Goal: Information Seeking & Learning: Find specific fact

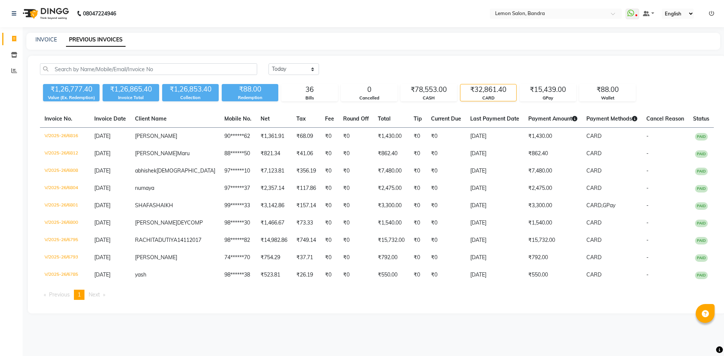
select select "[DATE]"
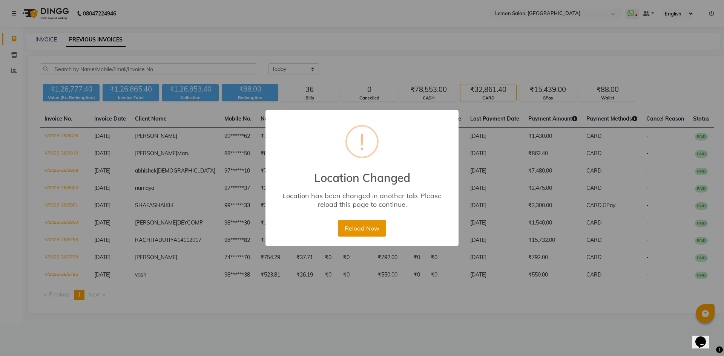
click at [363, 230] on button "Reload Now" at bounding box center [362, 228] width 48 height 17
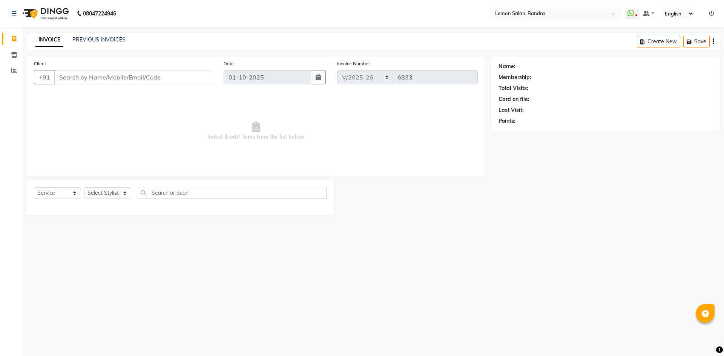
select select "563"
select select "service"
click at [13, 71] on icon at bounding box center [14, 71] width 6 height 6
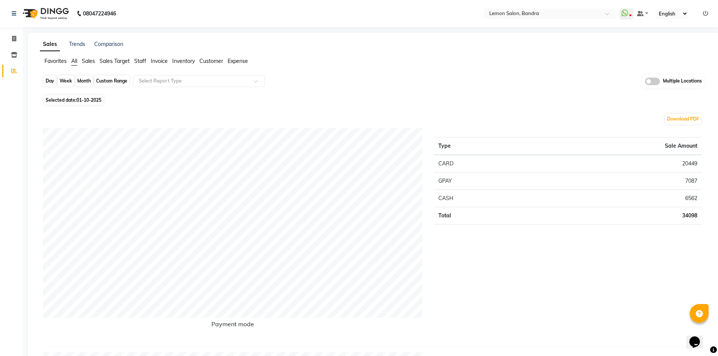
click at [48, 82] on div "Day" at bounding box center [50, 81] width 12 height 11
select select "10"
select select "2025"
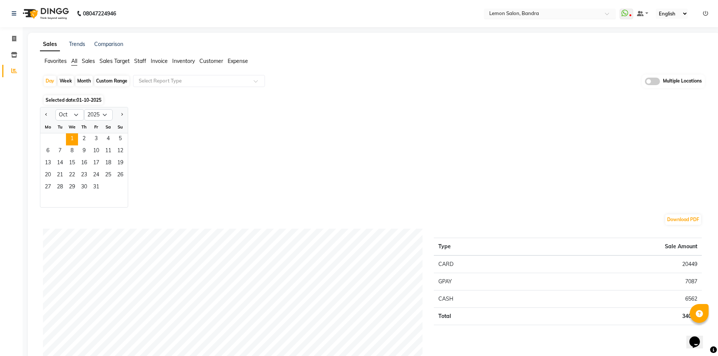
click at [559, 15] on input "text" at bounding box center [542, 15] width 109 height 8
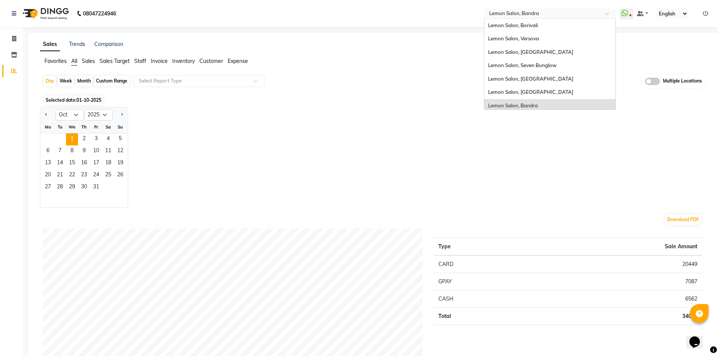
scroll to position [57, 0]
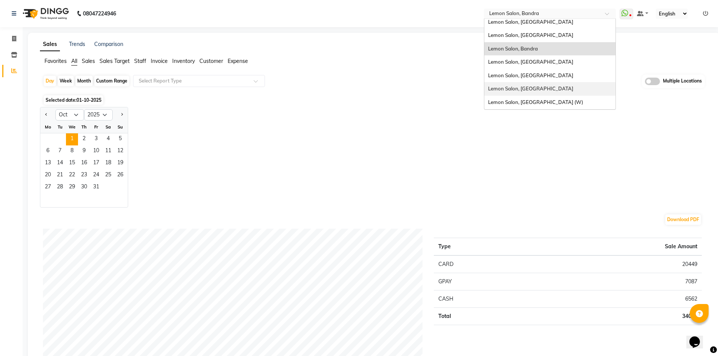
click at [523, 89] on span "Lemon Salon, Oshiwara" at bounding box center [530, 89] width 85 height 6
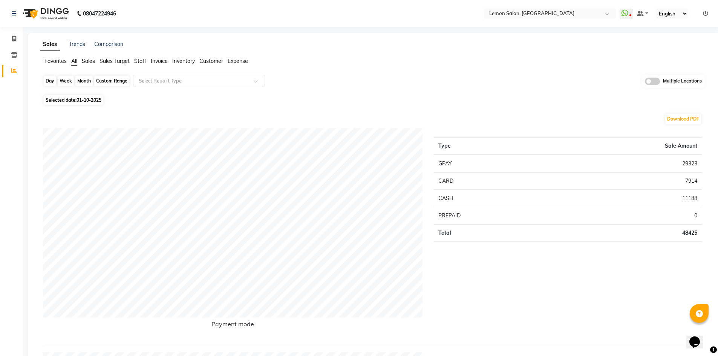
click at [47, 82] on div "Day" at bounding box center [50, 81] width 12 height 11
select select "10"
select select "2025"
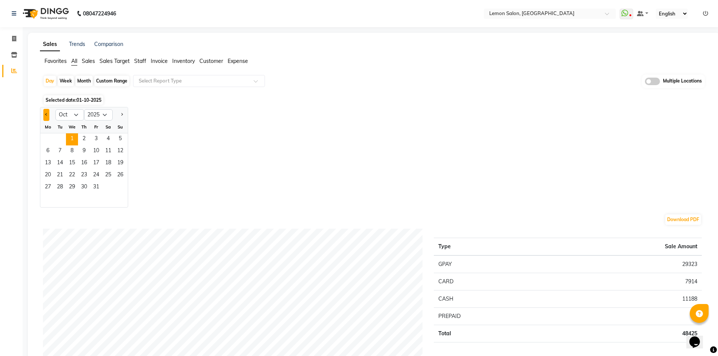
click at [48, 115] on button "Previous month" at bounding box center [46, 115] width 6 height 12
select select "9"
click at [58, 190] on span "30" at bounding box center [60, 188] width 12 height 12
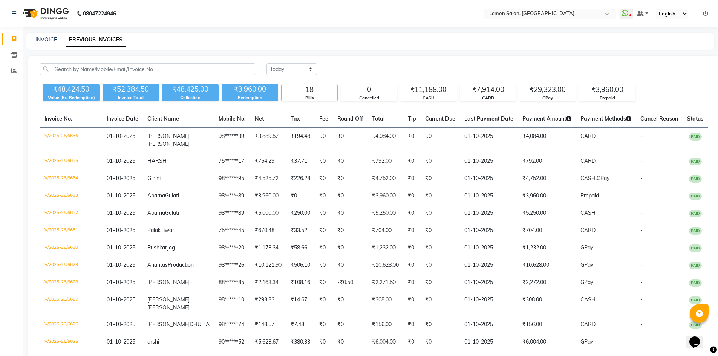
click at [530, 15] on input "text" at bounding box center [542, 15] width 109 height 8
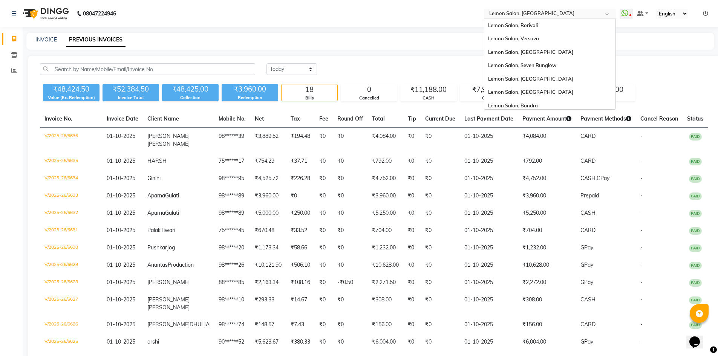
scroll to position [57, 0]
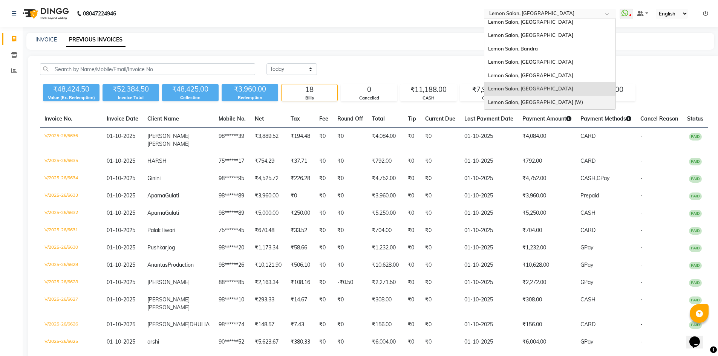
click at [551, 101] on span "Lemon Salon, Goregaon (W)" at bounding box center [535, 102] width 95 height 6
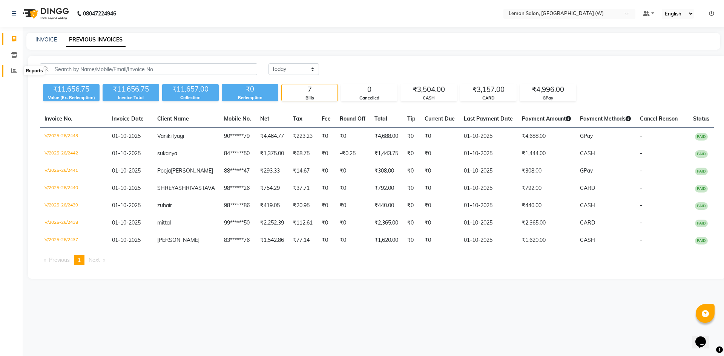
click at [14, 71] on icon at bounding box center [14, 71] width 6 height 6
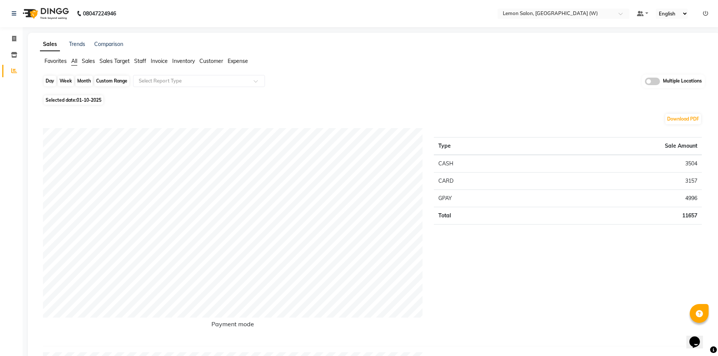
click at [46, 80] on div "Day" at bounding box center [50, 81] width 12 height 11
select select "10"
select select "2025"
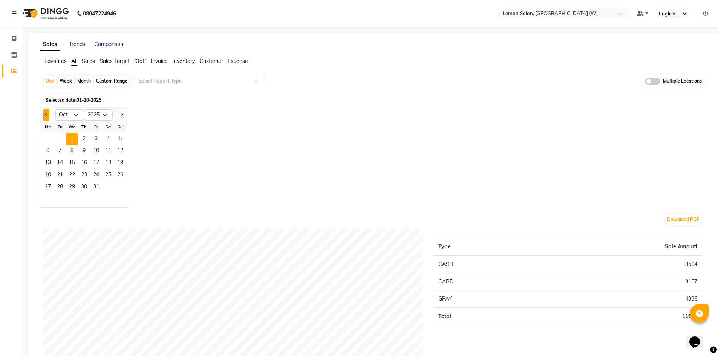
click at [48, 113] on button "Previous month" at bounding box center [46, 115] width 6 height 12
select select "9"
click at [58, 183] on span "30" at bounding box center [60, 188] width 12 height 12
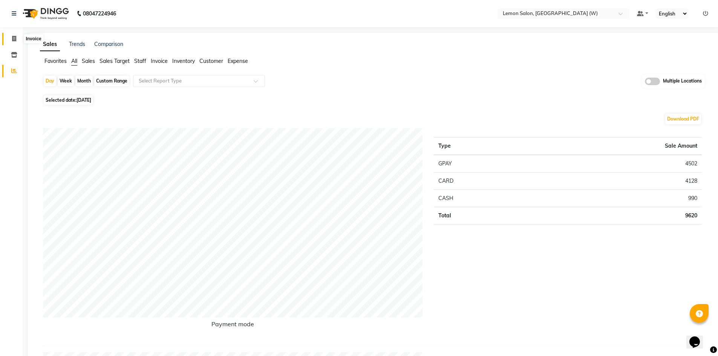
click at [17, 39] on span at bounding box center [14, 39] width 13 height 9
select select "service"
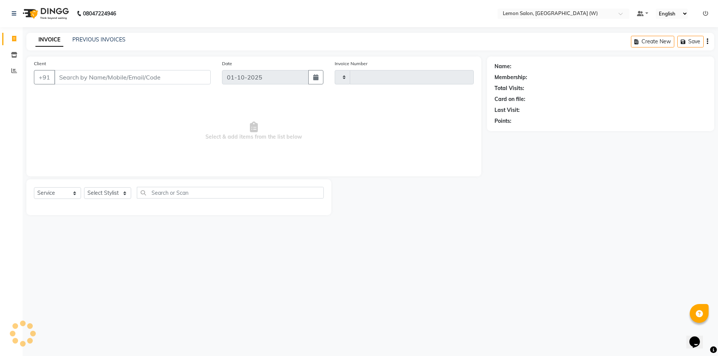
type input "2444"
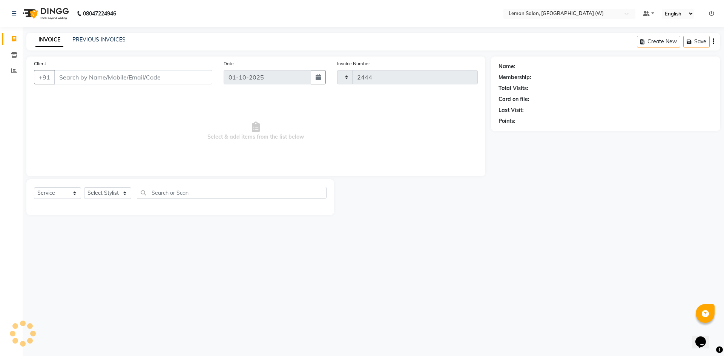
select select "8053"
click at [84, 40] on link "PREVIOUS INVOICES" at bounding box center [98, 39] width 53 height 7
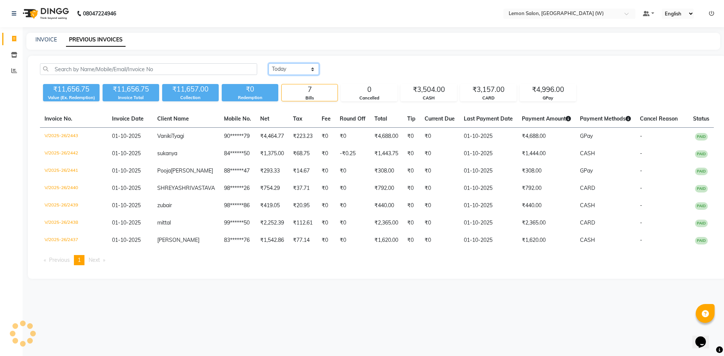
click at [297, 64] on select "Today Yesterday Custom Range" at bounding box center [294, 69] width 51 height 12
select select "yesterday"
click at [269, 63] on select "Today Yesterday Custom Range" at bounding box center [294, 69] width 51 height 12
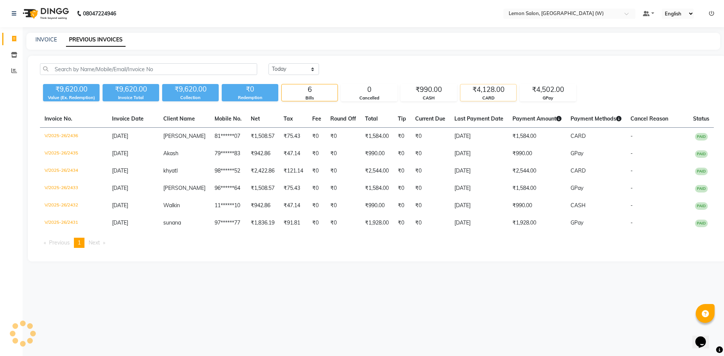
click at [492, 94] on div "₹4,128.00" at bounding box center [488, 89] width 56 height 11
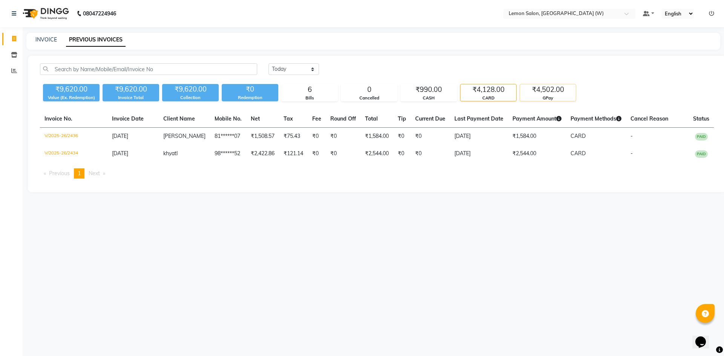
click at [562, 99] on div "GPay" at bounding box center [548, 98] width 56 height 6
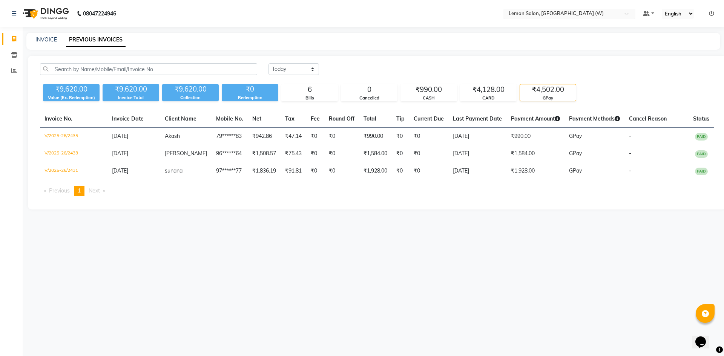
click at [543, 16] on input "text" at bounding box center [561, 15] width 109 height 8
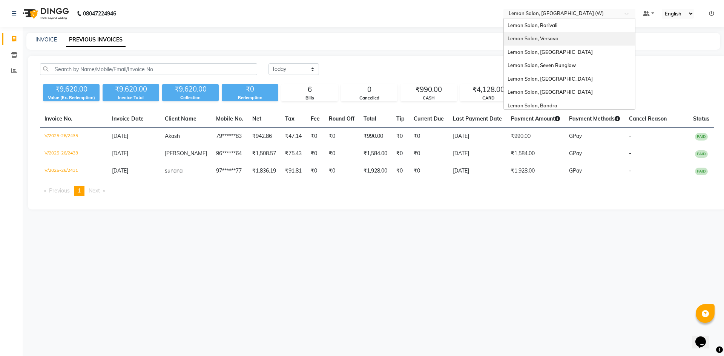
click at [552, 41] on span "Lemon Salon, Versova" at bounding box center [533, 38] width 51 height 6
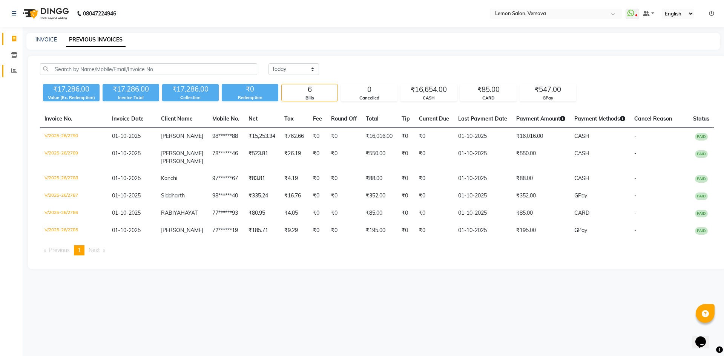
click at [12, 71] on icon at bounding box center [14, 71] width 6 height 6
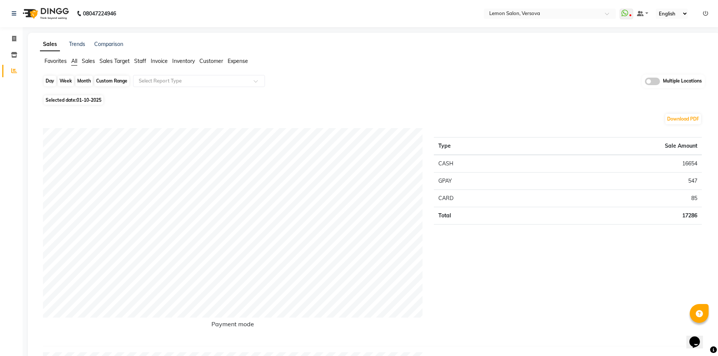
click at [46, 81] on div "Day" at bounding box center [50, 81] width 12 height 11
select select "10"
select select "2025"
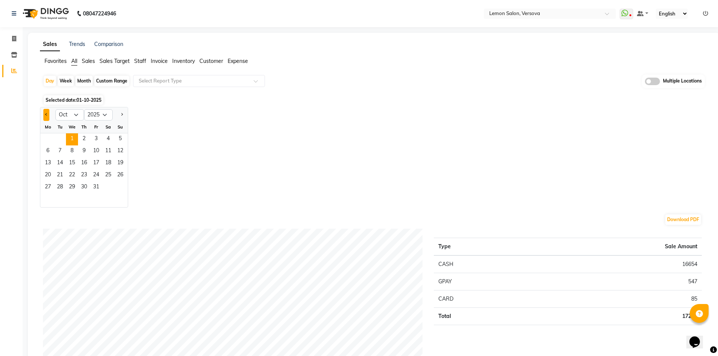
click at [46, 111] on button "Previous month" at bounding box center [46, 115] width 6 height 12
select select "9"
click at [58, 189] on span "30" at bounding box center [60, 188] width 12 height 12
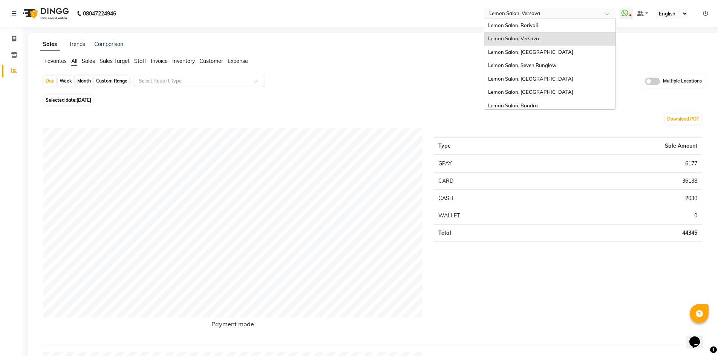
click at [525, 12] on input "text" at bounding box center [542, 15] width 109 height 8
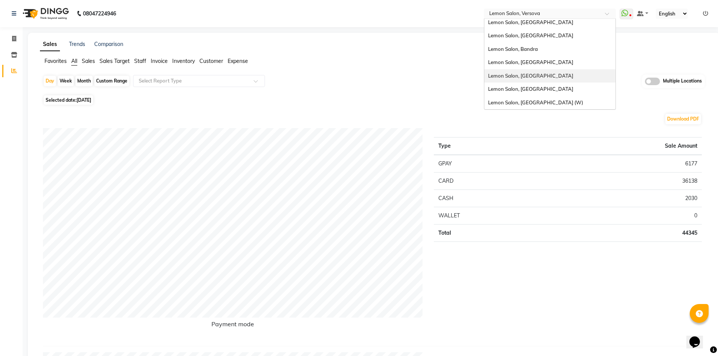
click at [542, 82] on div "Lemon Salon, [GEOGRAPHIC_DATA]" at bounding box center [550, 76] width 131 height 14
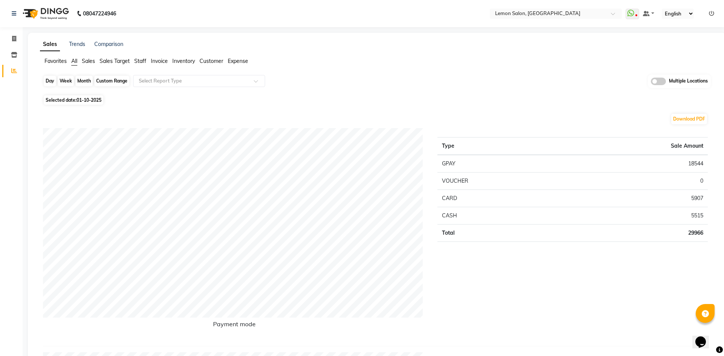
click at [46, 80] on div "Day" at bounding box center [50, 81] width 12 height 11
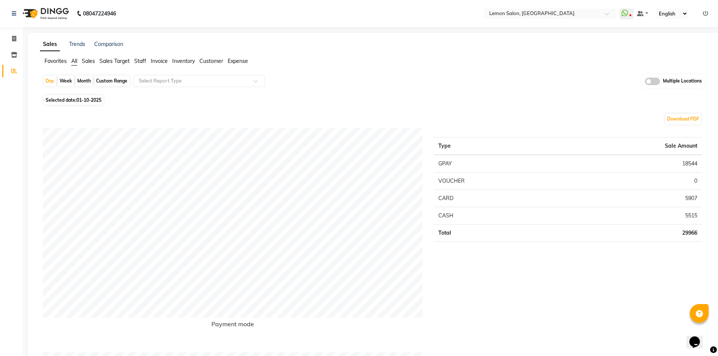
select select "10"
select select "2025"
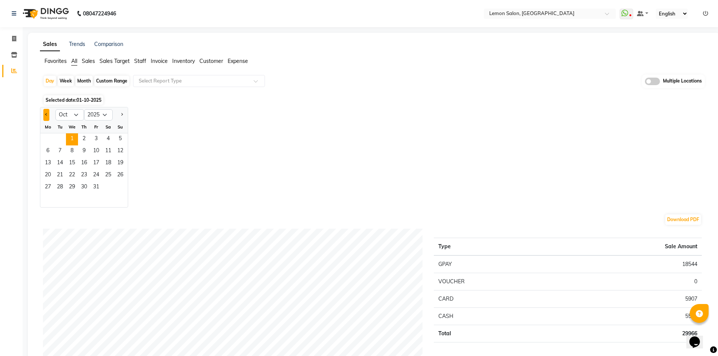
click at [48, 114] on button "Previous month" at bounding box center [46, 115] width 6 height 12
select select "9"
click at [60, 190] on span "30" at bounding box center [60, 188] width 12 height 12
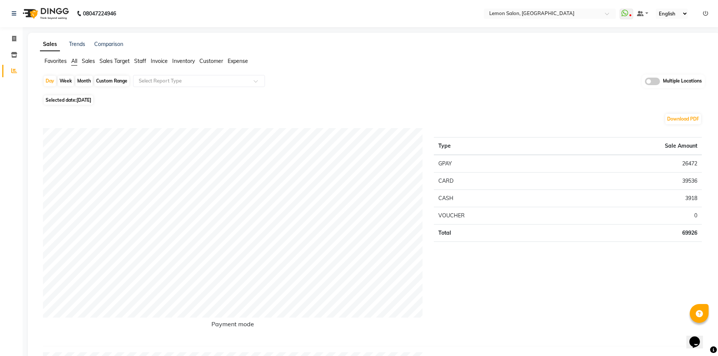
click at [691, 182] on td "39536" at bounding box center [630, 180] width 144 height 17
click at [689, 196] on td "3918" at bounding box center [630, 198] width 144 height 17
drag, startPoint x: 689, startPoint y: 196, endPoint x: 666, endPoint y: 203, distance: 24.7
click at [691, 199] on td "3918" at bounding box center [630, 198] width 144 height 17
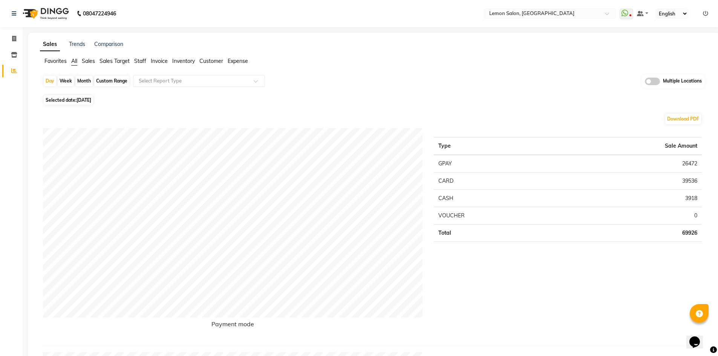
click at [689, 164] on td "26472" at bounding box center [630, 164] width 144 height 18
copy td "26472"
click at [117, 82] on div "Custom Range" at bounding box center [111, 81] width 35 height 11
select select "9"
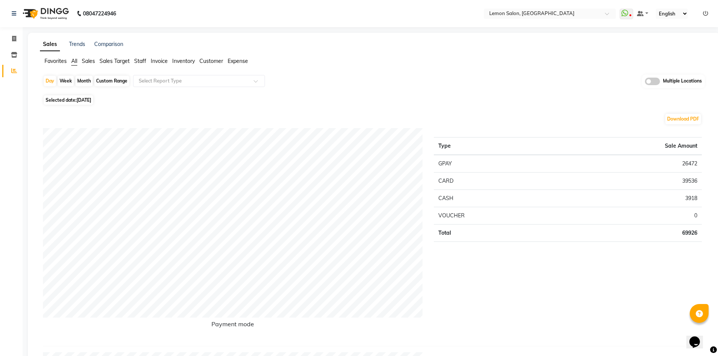
select select "2025"
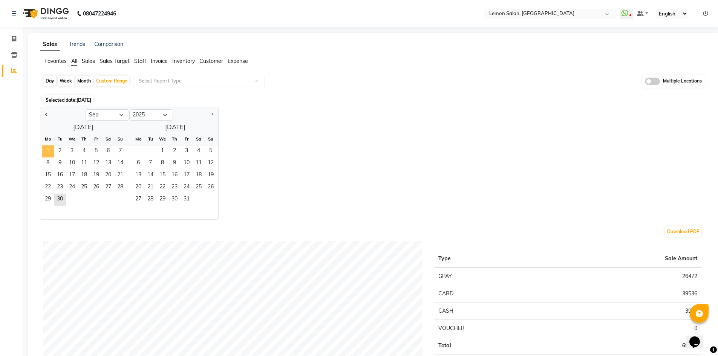
click at [44, 149] on span "1" at bounding box center [48, 152] width 12 height 12
click at [65, 198] on span "30" at bounding box center [60, 200] width 12 height 12
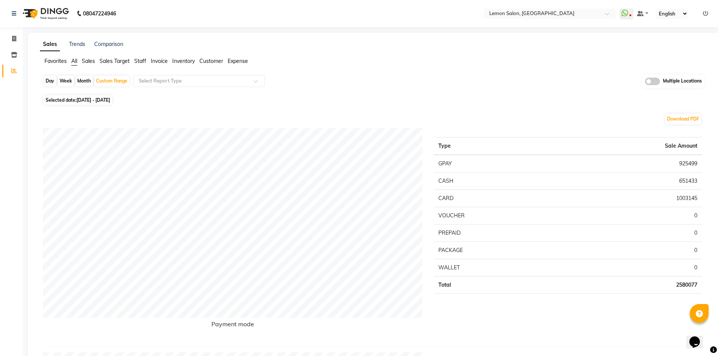
click at [681, 283] on td "2580077" at bounding box center [630, 284] width 144 height 17
copy td "2580077"
click at [50, 81] on div "Day" at bounding box center [50, 81] width 12 height 11
select select "9"
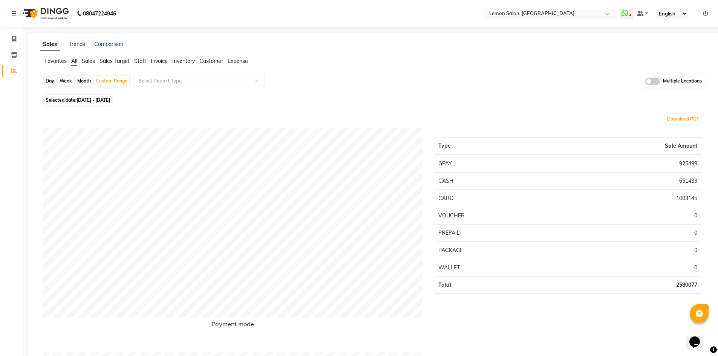
select select "2025"
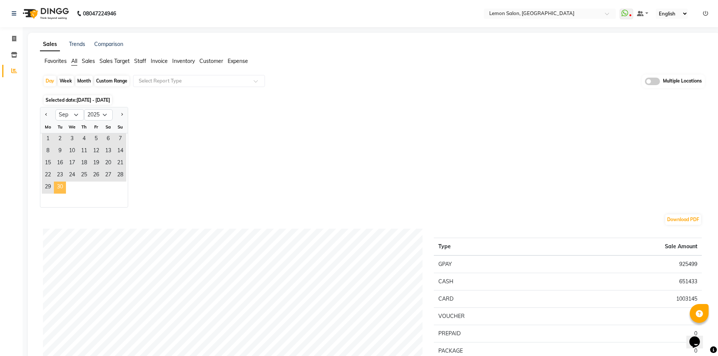
click at [60, 188] on span "30" at bounding box center [60, 188] width 12 height 12
